Goal: Navigation & Orientation: Find specific page/section

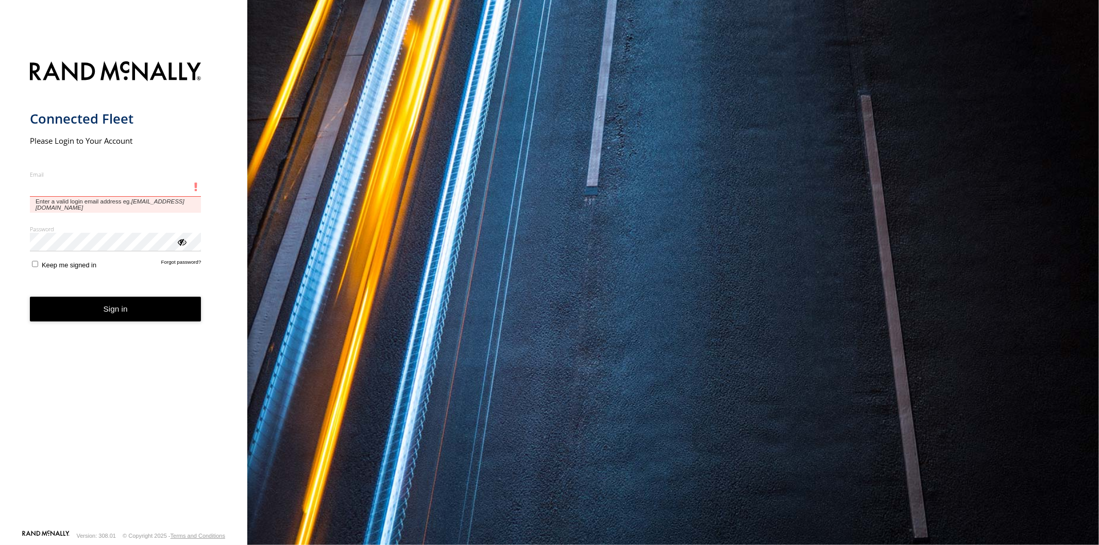
type input "**********"
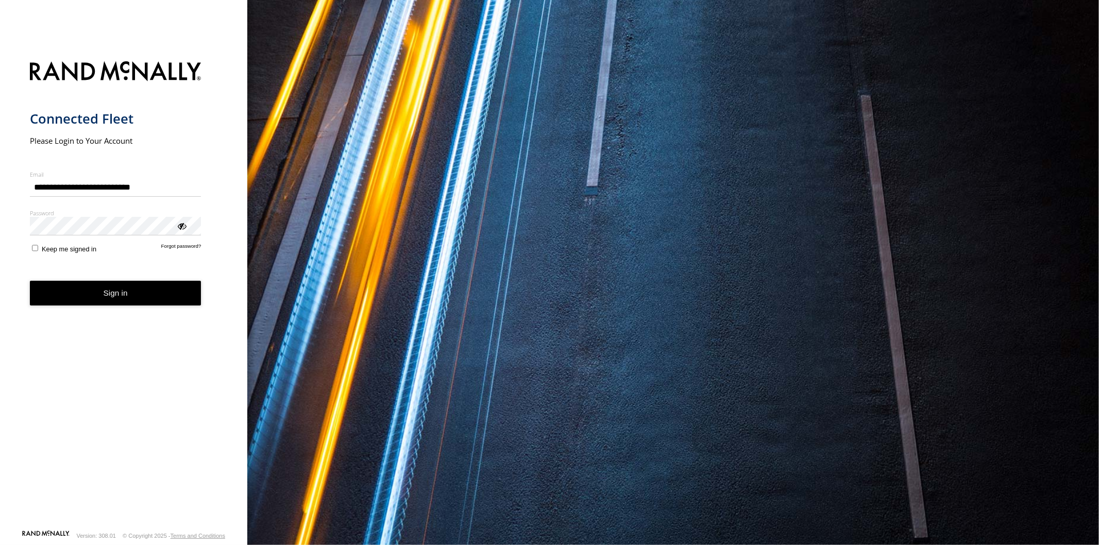
click at [158, 294] on button "Sign in" at bounding box center [116, 293] width 172 height 25
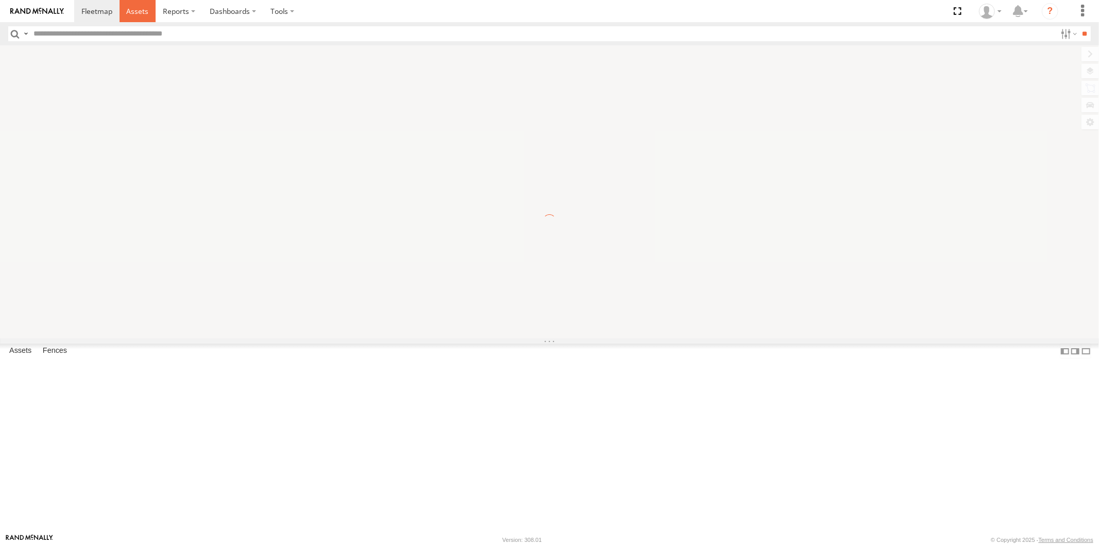
click at [139, 20] on link at bounding box center [138, 11] width 37 height 22
